Goal: Information Seeking & Learning: Compare options

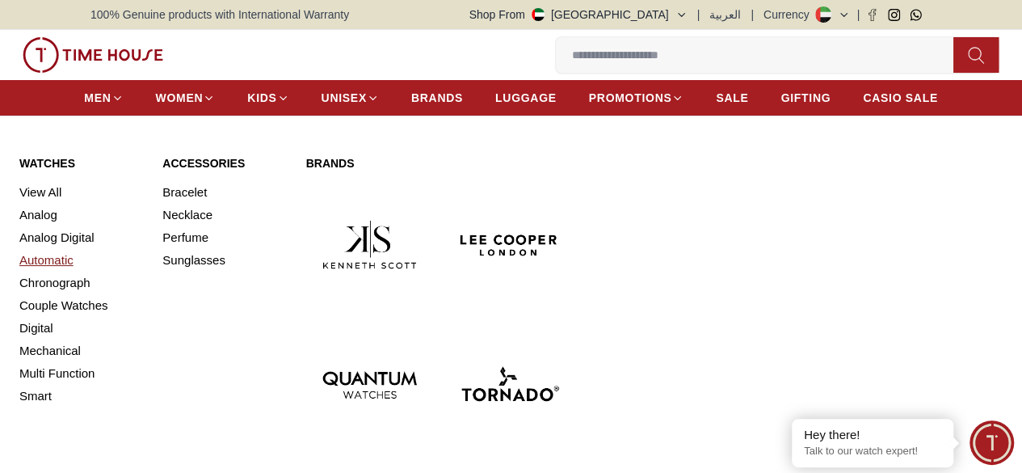
click at [61, 271] on link "Automatic" at bounding box center [81, 260] width 124 height 23
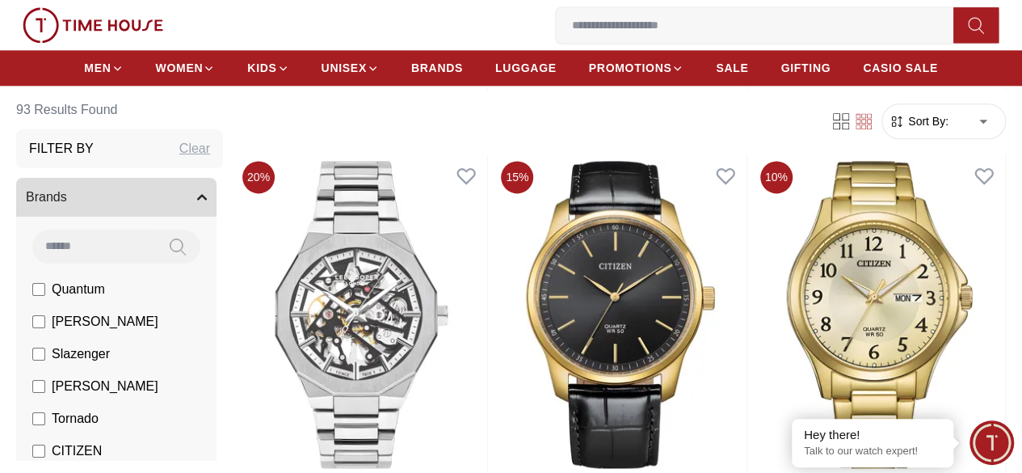
scroll to position [998, 0]
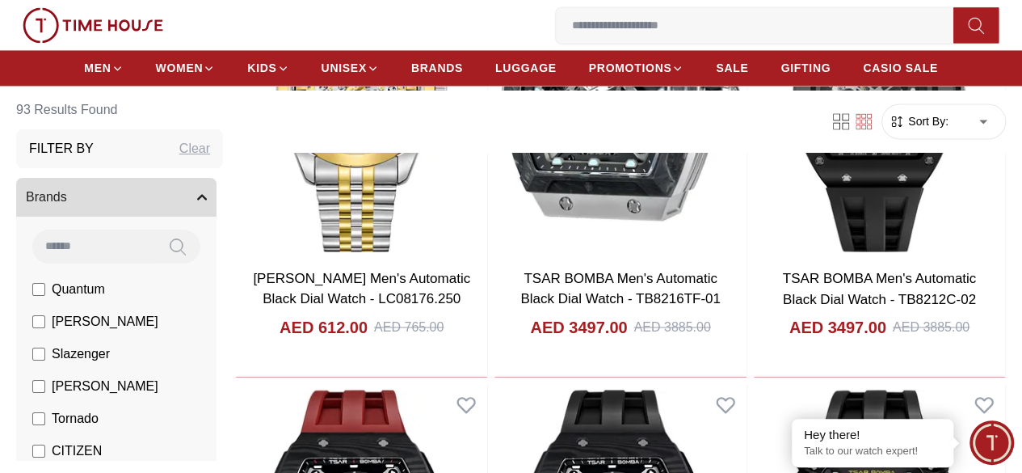
scroll to position [4610, 0]
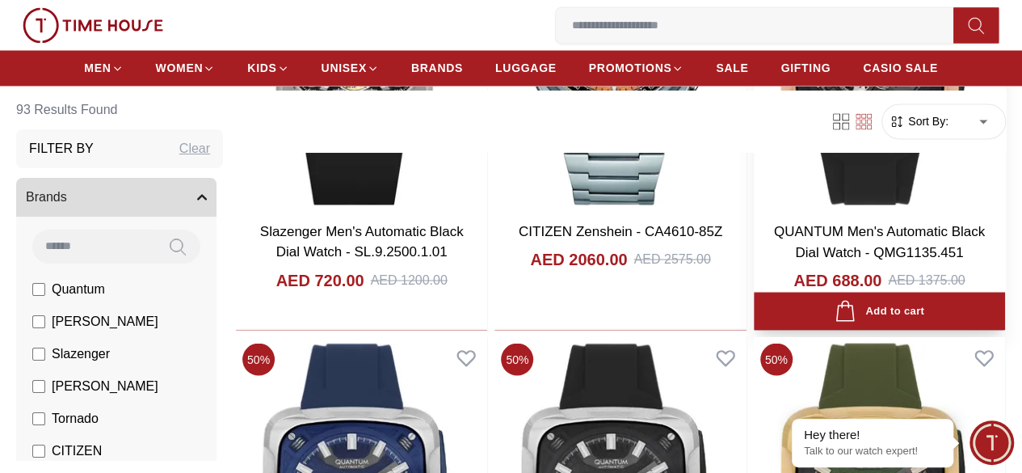
scroll to position [7492, 0]
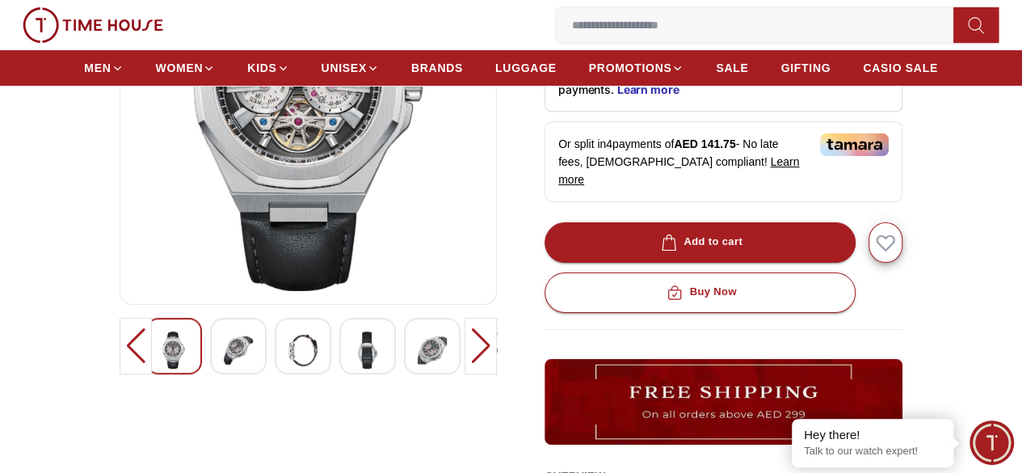
scroll to position [381, 0]
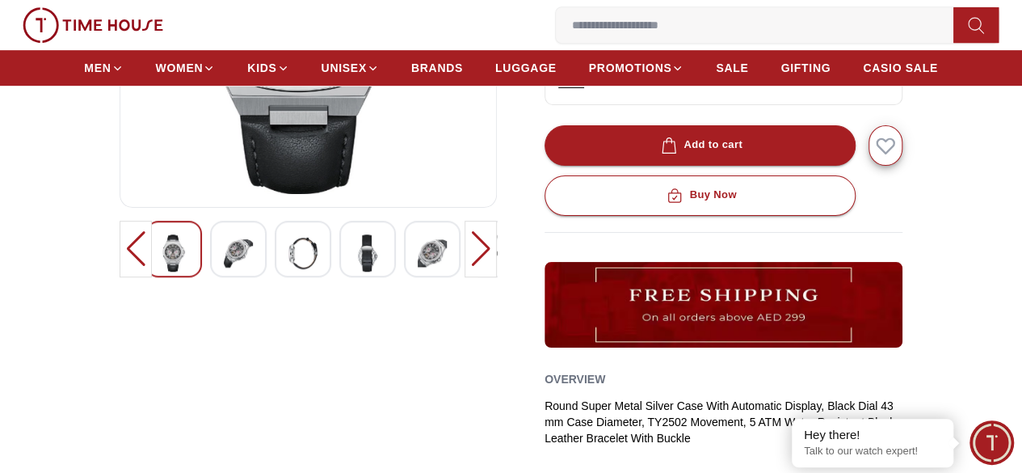
click at [224, 263] on img at bounding box center [238, 252] width 29 height 37
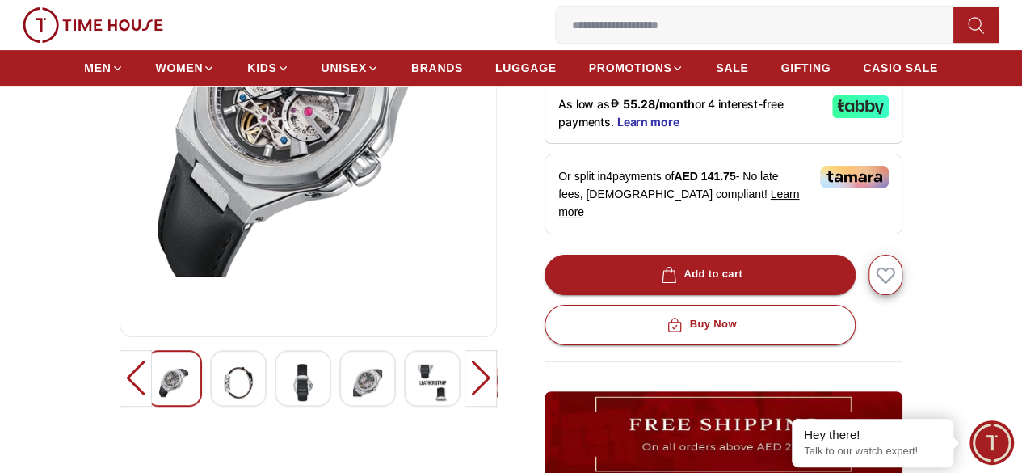
scroll to position [250, 0]
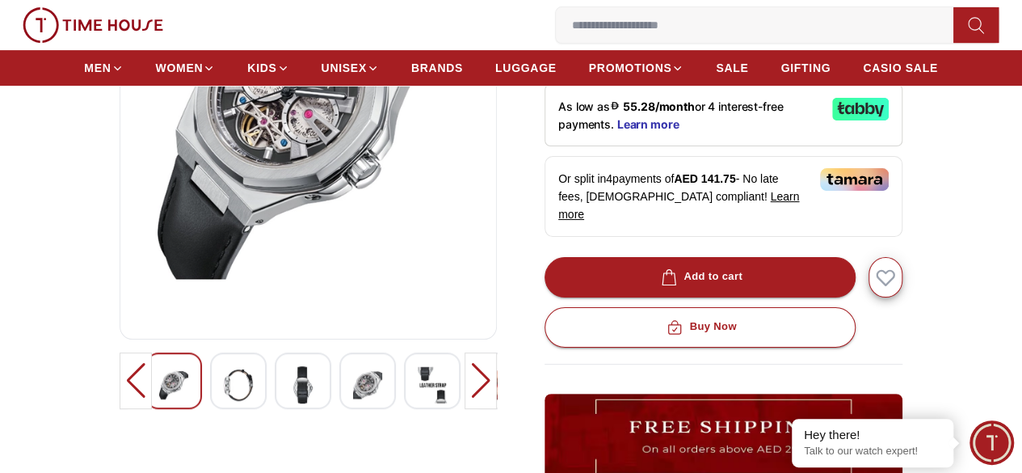
click at [224, 403] on img at bounding box center [238, 384] width 29 height 37
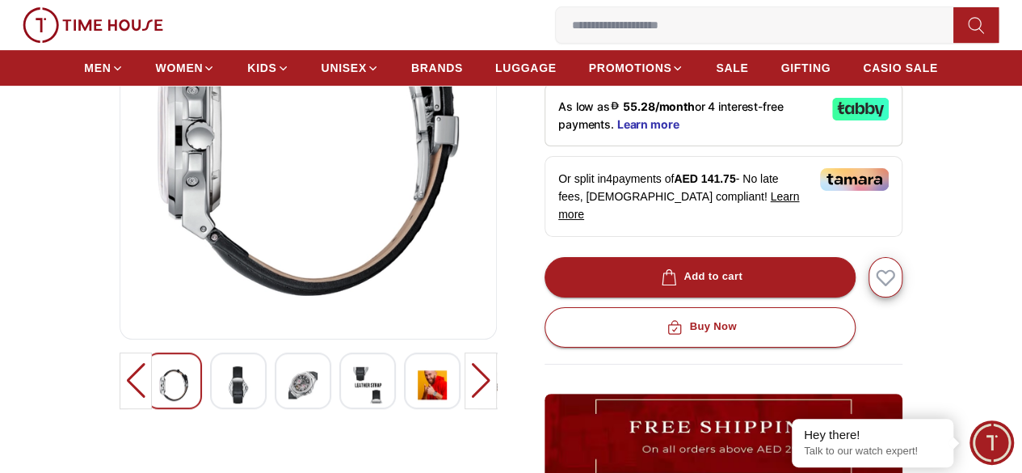
click at [210, 398] on div at bounding box center [238, 380] width 57 height 57
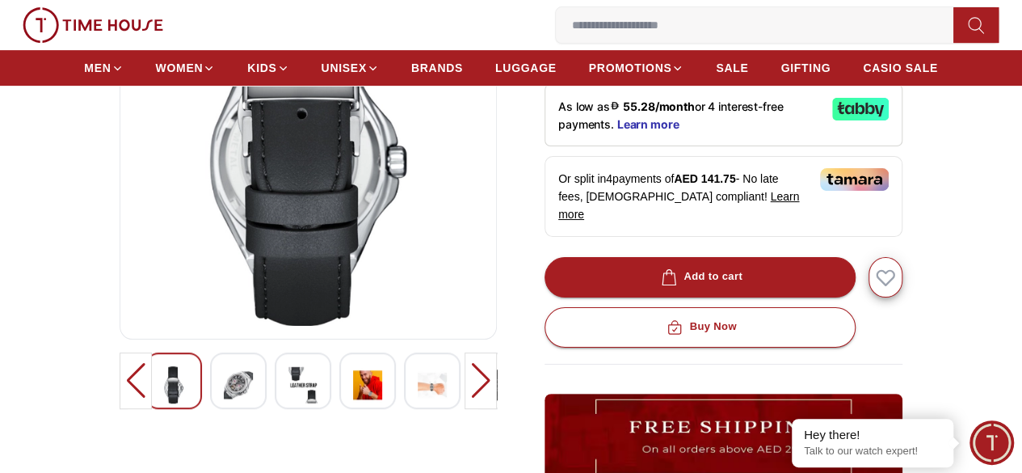
click at [224, 395] on img at bounding box center [238, 384] width 29 height 37
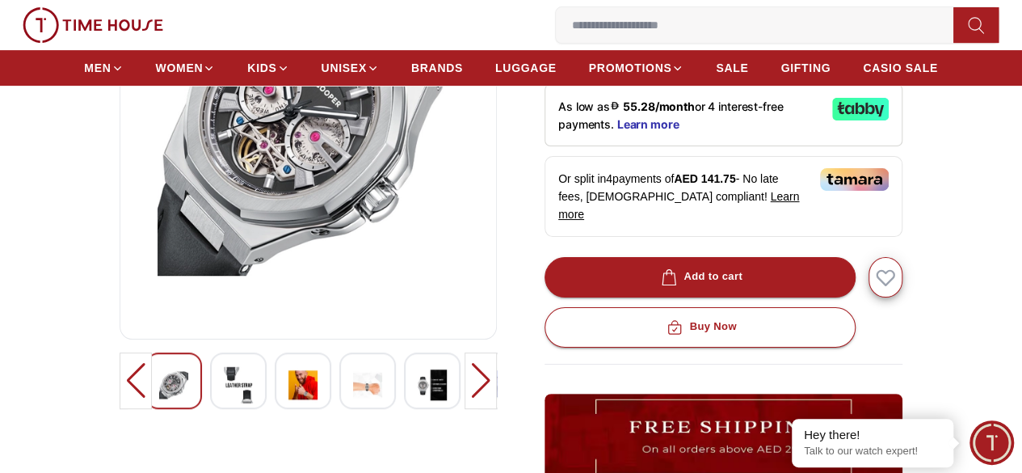
click at [224, 392] on img at bounding box center [238, 384] width 29 height 37
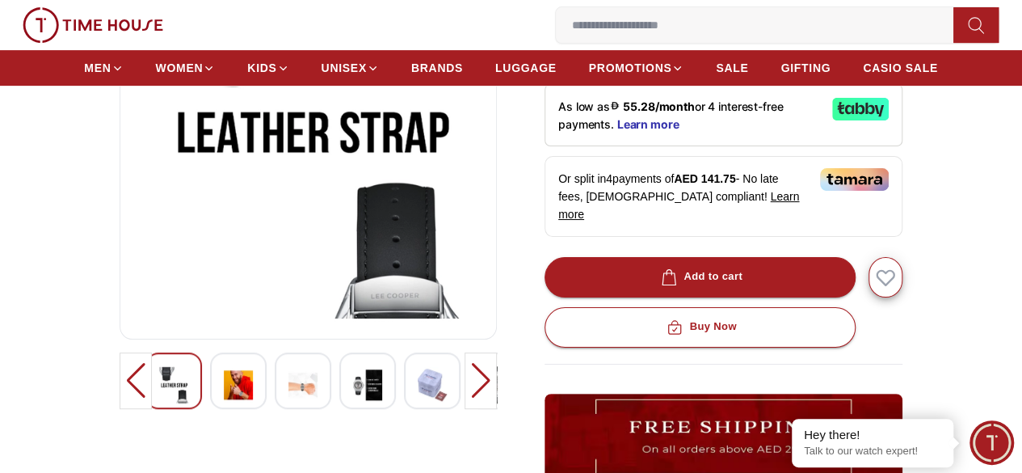
click at [418, 403] on img at bounding box center [432, 384] width 29 height 37
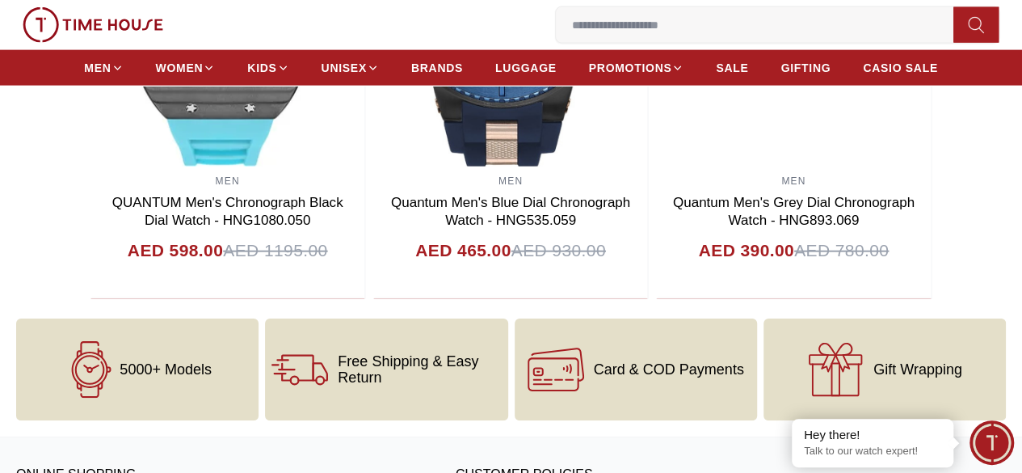
scroll to position [1841, 0]
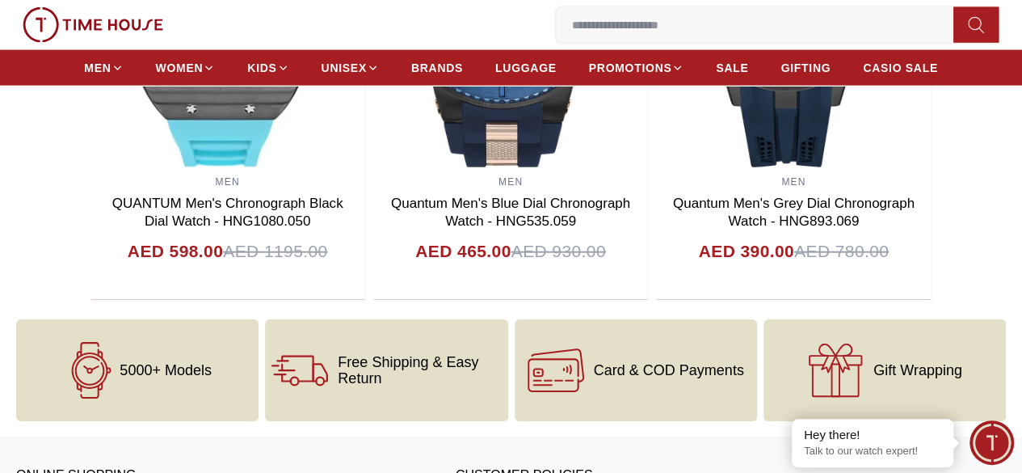
scroll to position [1252, 0]
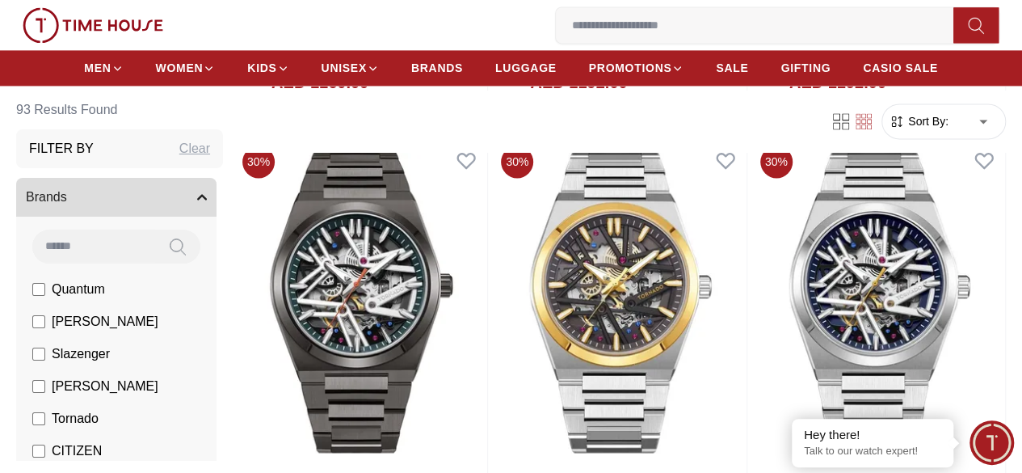
scroll to position [10361, 0]
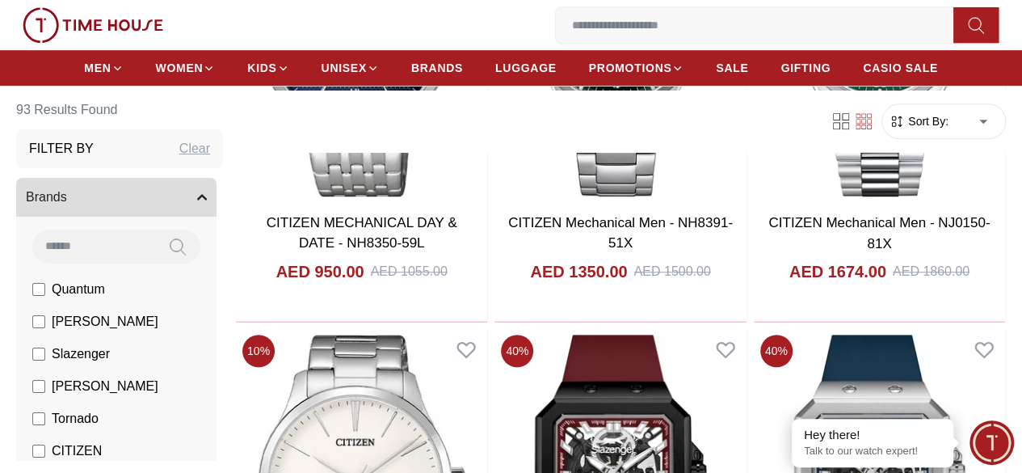
scroll to position [6610, 0]
